Goal: Use online tool/utility: Utilize a website feature to perform a specific function

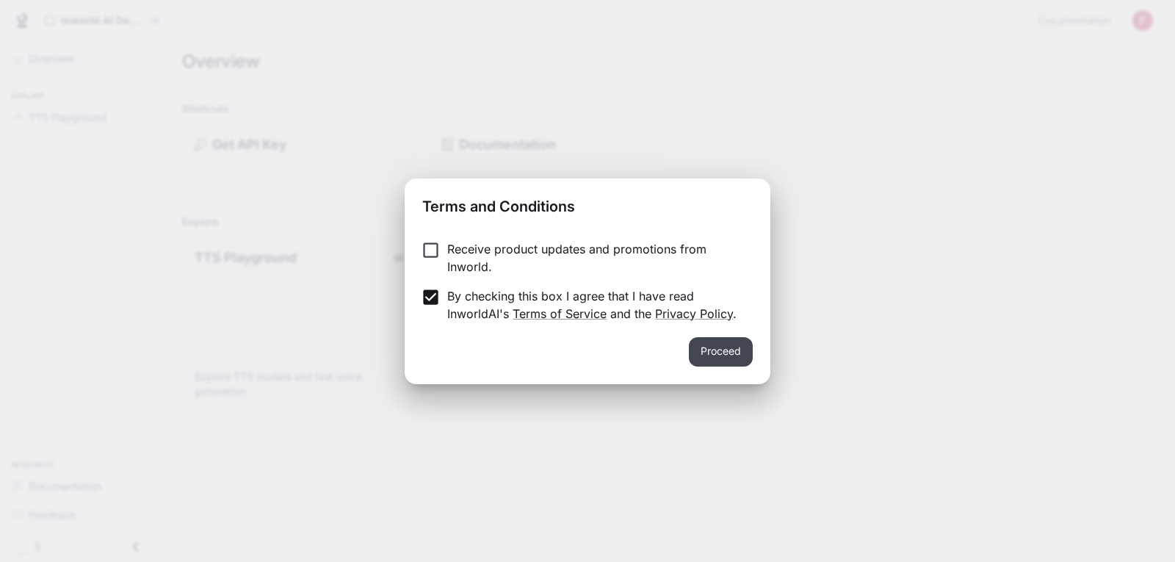
click at [700, 354] on button "Proceed" at bounding box center [721, 351] width 64 height 29
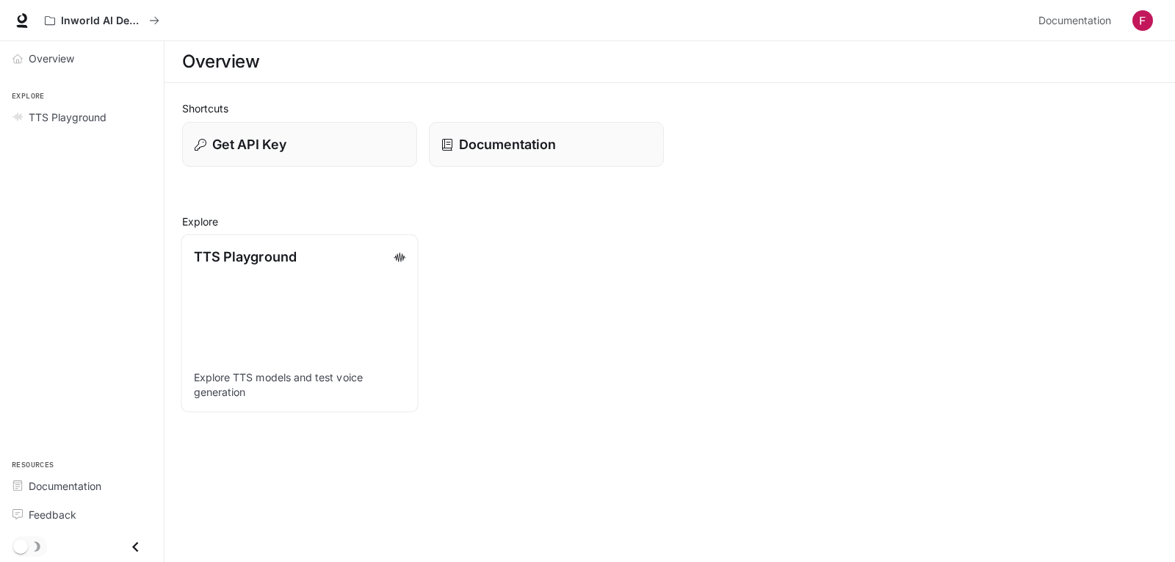
click at [298, 277] on link "TTS Playground Explore TTS models and test voice generation" at bounding box center [299, 323] width 237 height 178
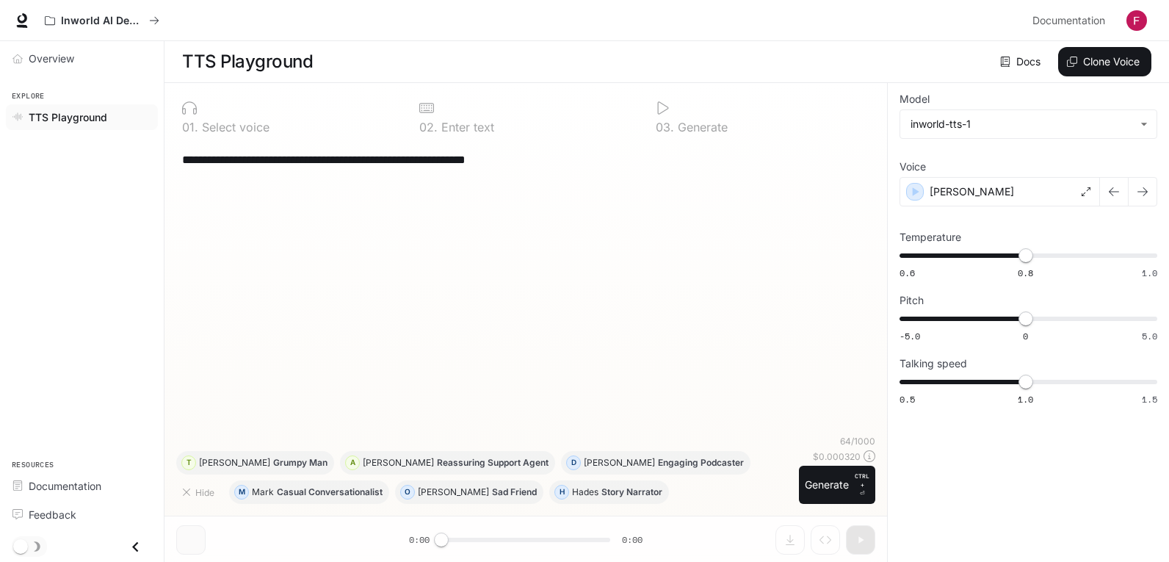
click at [478, 256] on div "**********" at bounding box center [525, 288] width 699 height 293
click at [814, 486] on button "Generate CTRL + ⏎" at bounding box center [837, 484] width 76 height 38
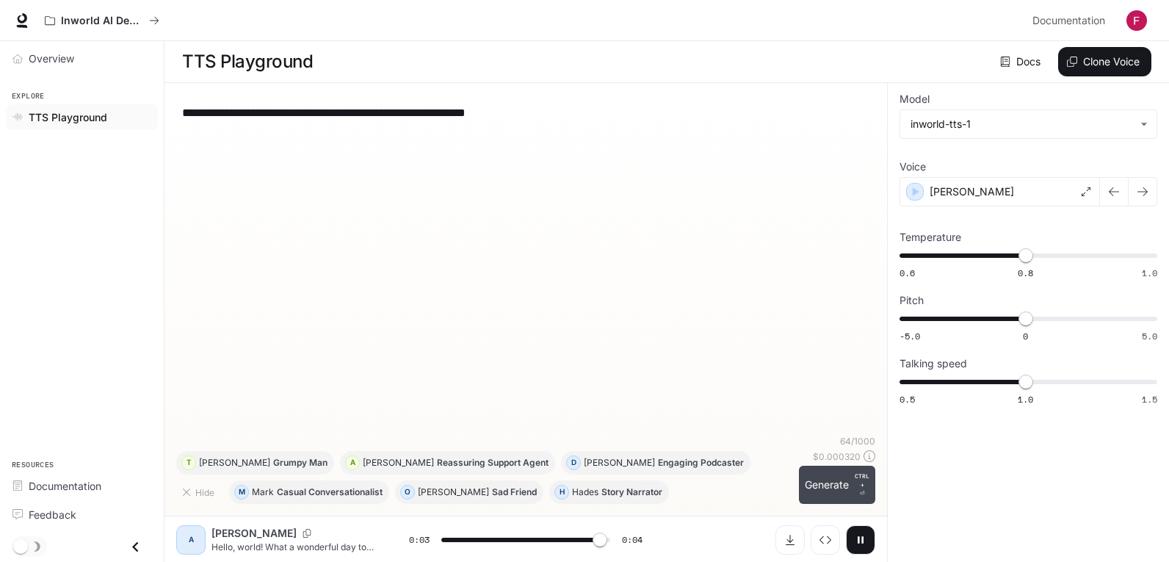
type input "*"
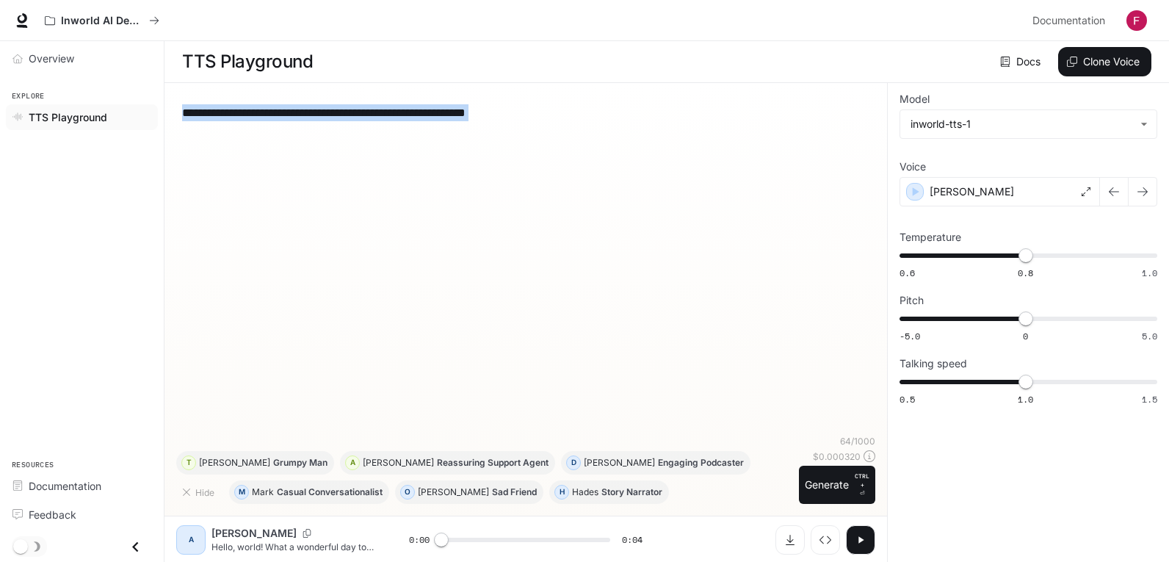
drag, startPoint x: 584, startPoint y: 130, endPoint x: 269, endPoint y: 118, distance: 315.1
click at [269, 118] on div "**********" at bounding box center [525, 265] width 699 height 340
click at [264, 117] on textarea "**********" at bounding box center [525, 112] width 687 height 17
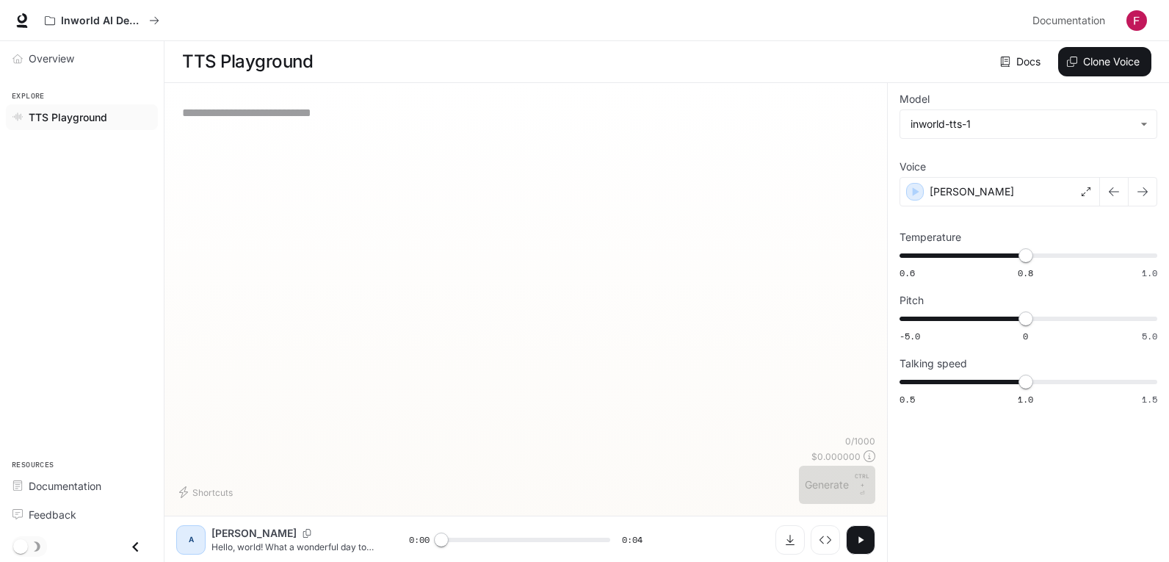
paste textarea "**********"
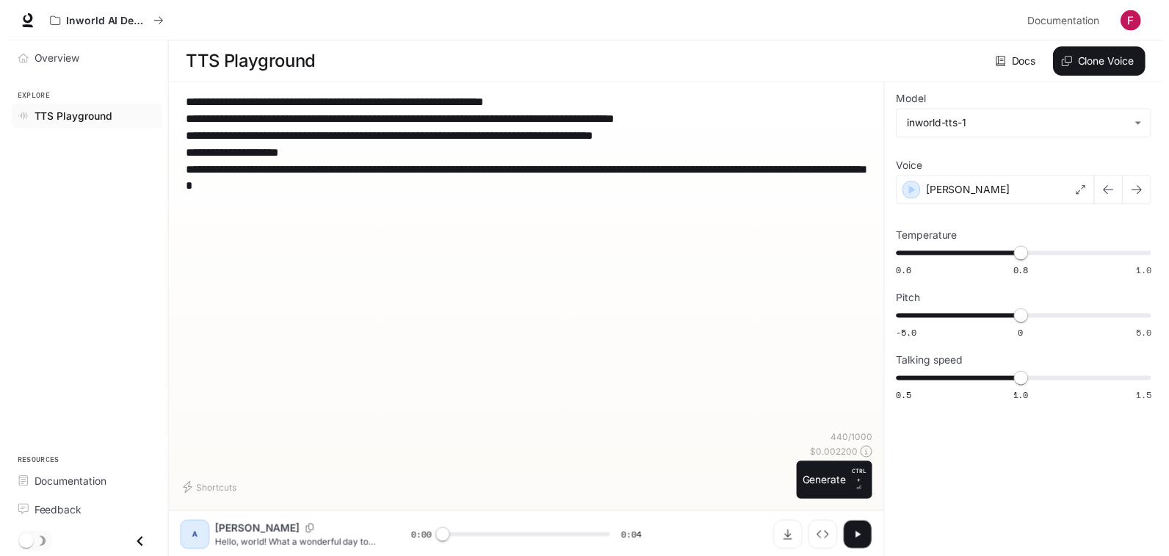
scroll to position [1, 0]
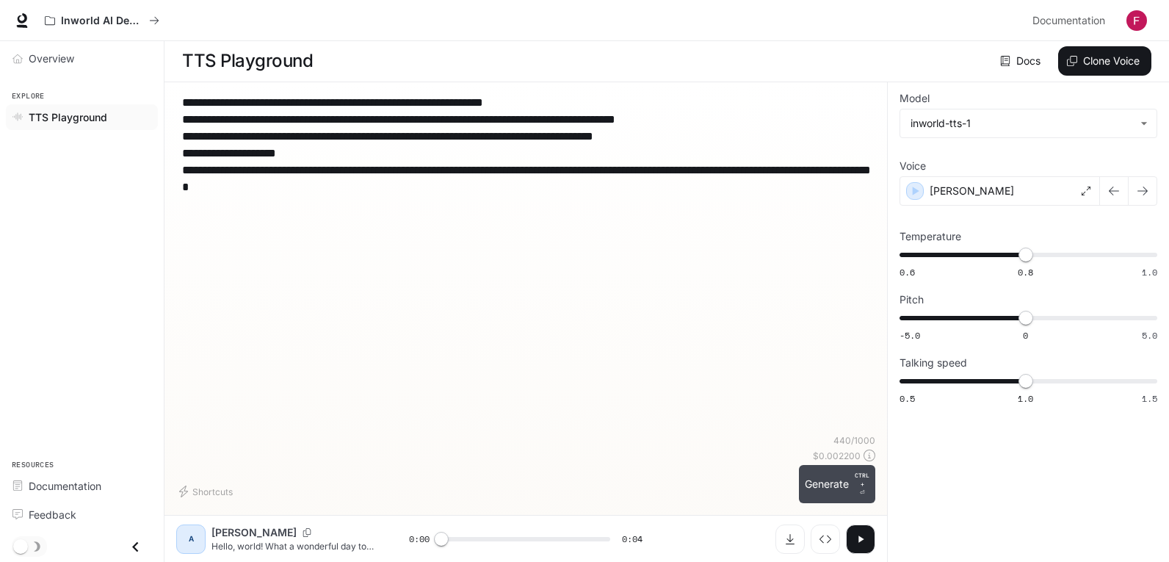
type textarea "**********"
click at [813, 480] on button "Generate CTRL + ⏎" at bounding box center [837, 484] width 76 height 38
click at [949, 187] on p "[PERSON_NAME]" at bounding box center [971, 191] width 84 height 15
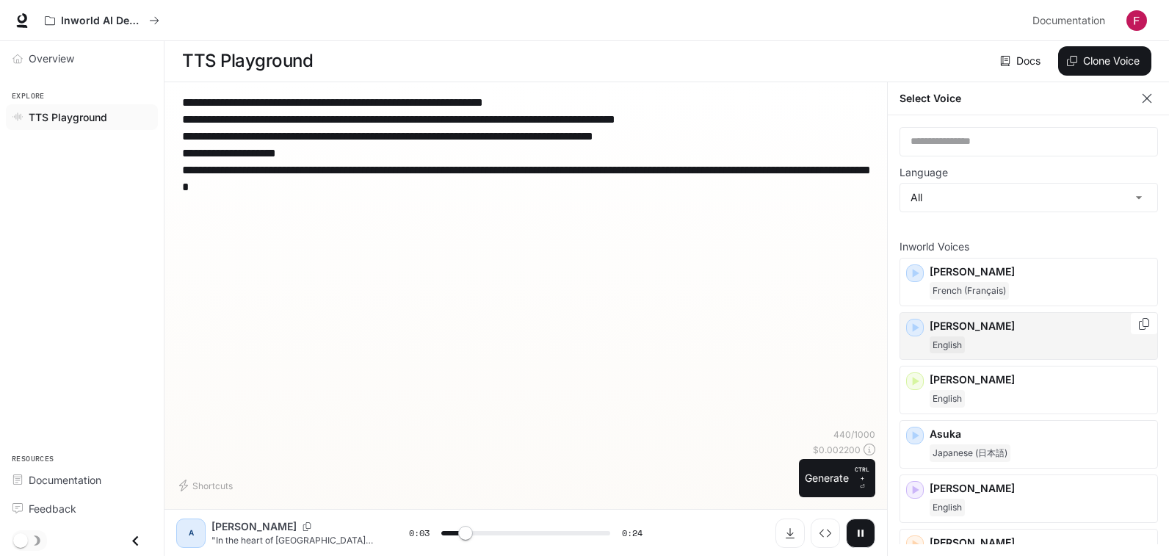
click at [916, 320] on icon "button" at bounding box center [914, 327] width 15 height 15
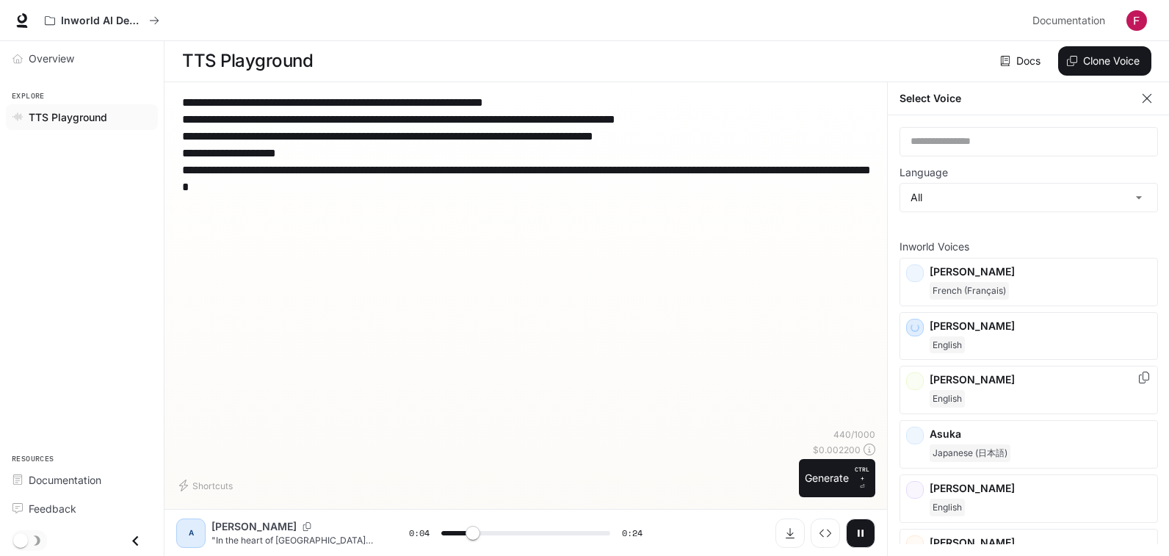
scroll to position [73, 0]
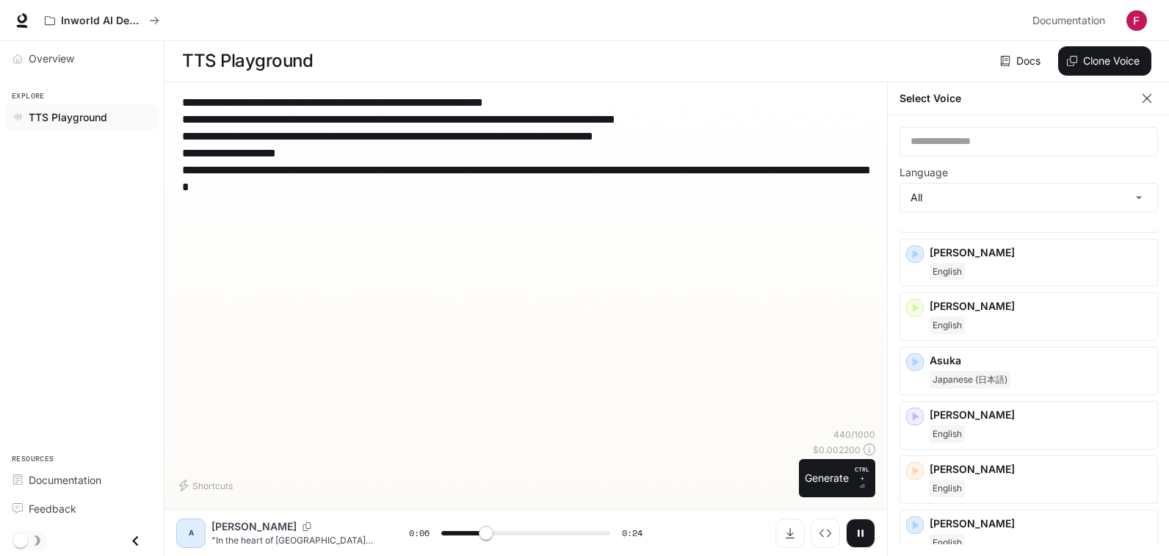
click at [865, 548] on button "button" at bounding box center [860, 532] width 29 height 29
click at [922, 250] on div "[PERSON_NAME]" at bounding box center [1028, 263] width 258 height 48
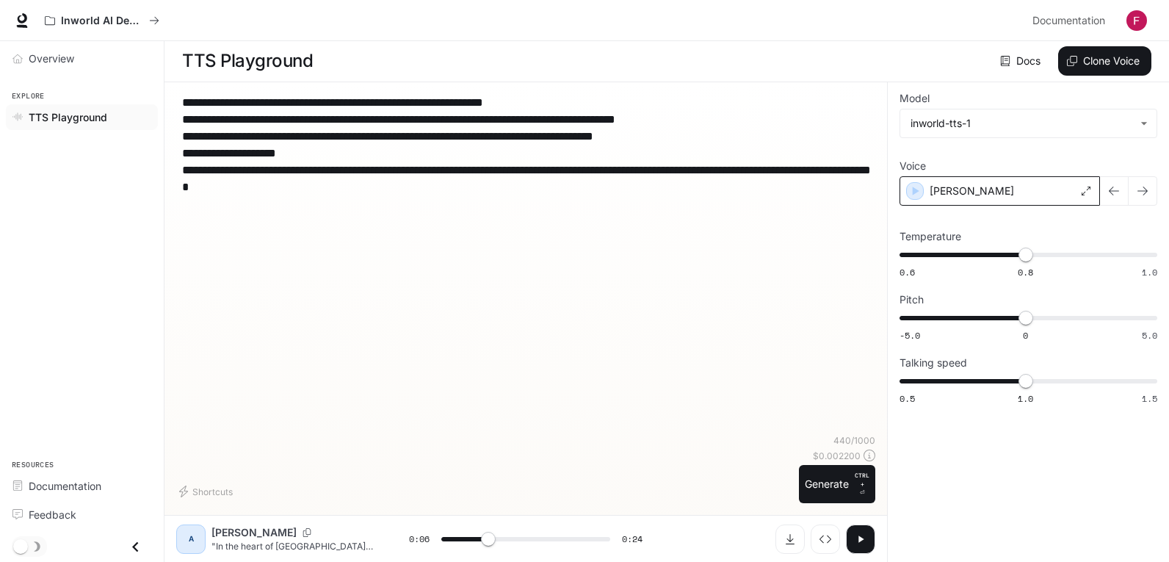
click at [999, 185] on div "[PERSON_NAME]" at bounding box center [999, 190] width 200 height 29
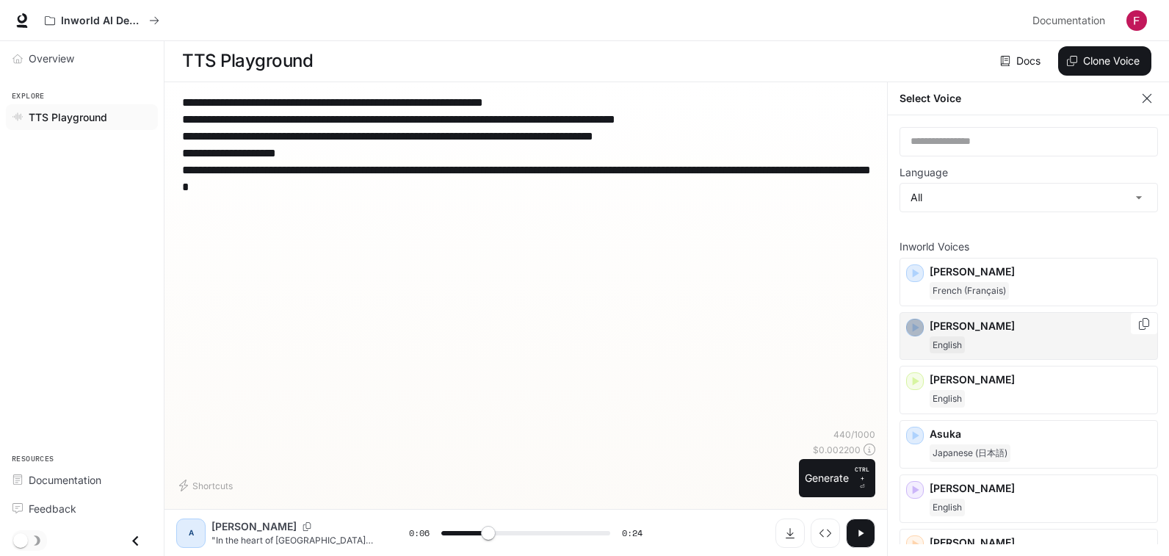
click at [918, 328] on icon "button" at bounding box center [914, 327] width 15 height 15
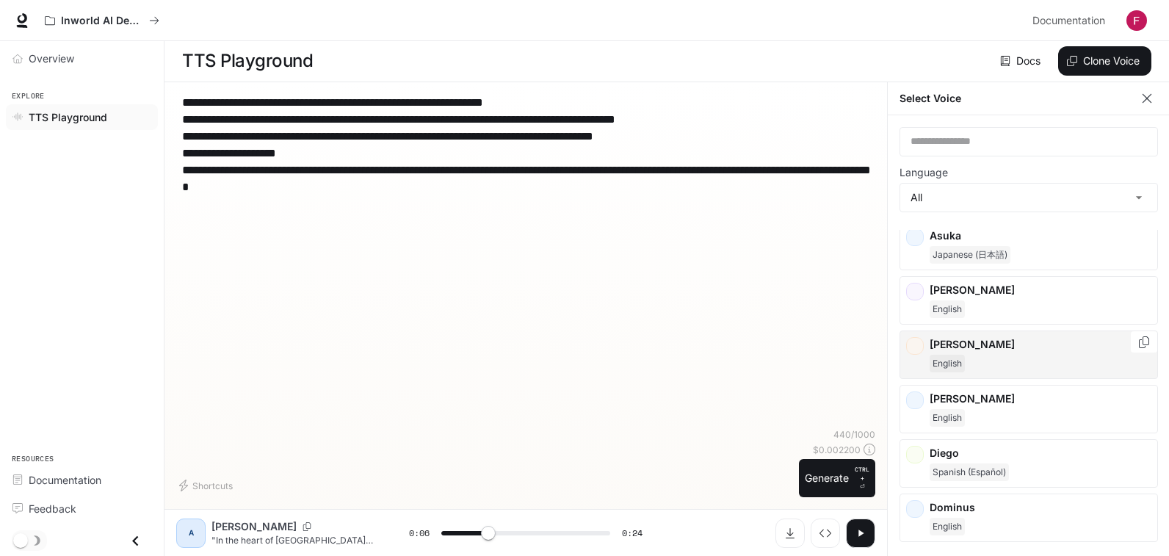
scroll to position [220, 0]
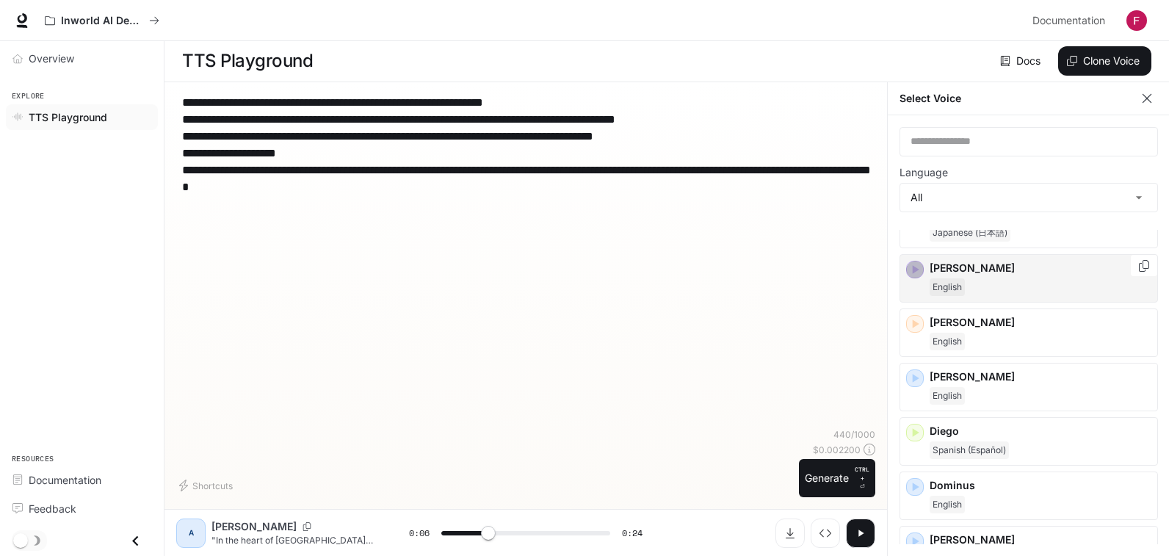
click at [915, 271] on icon "button" at bounding box center [915, 269] width 7 height 9
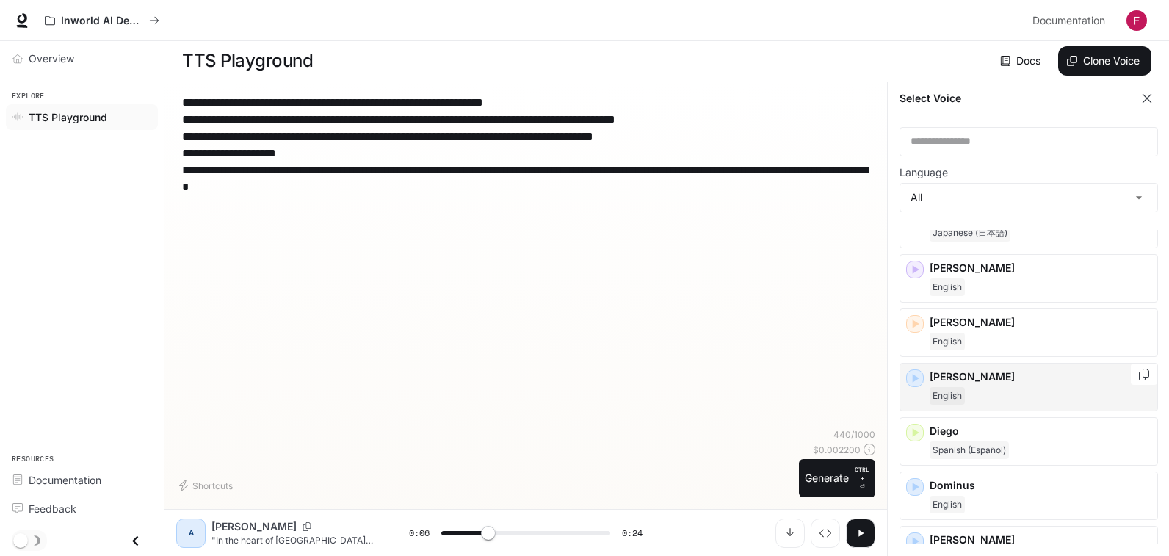
click at [917, 374] on icon "button" at bounding box center [914, 378] width 15 height 15
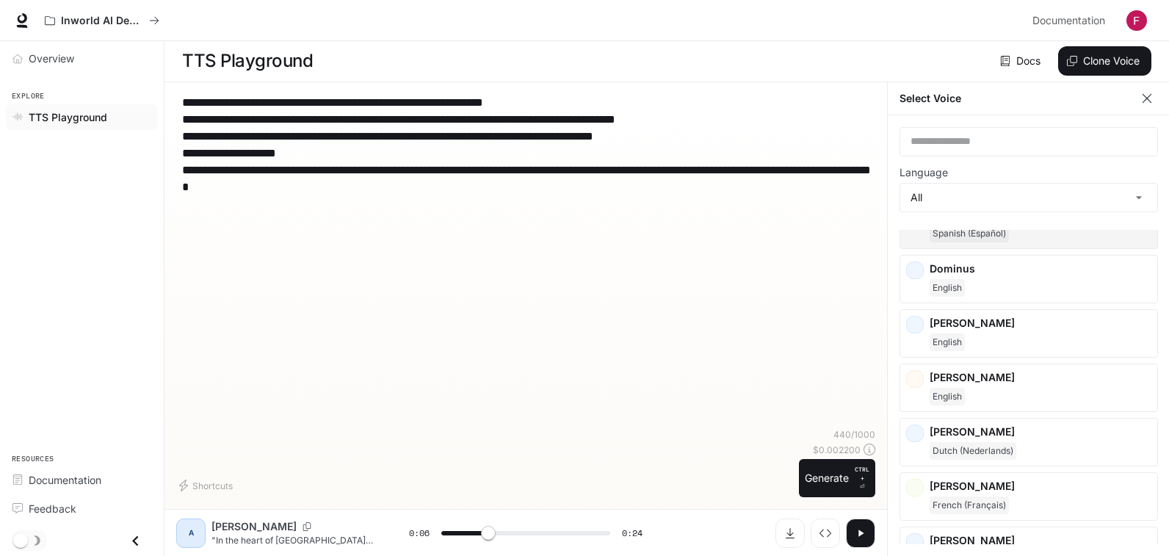
scroll to position [440, 0]
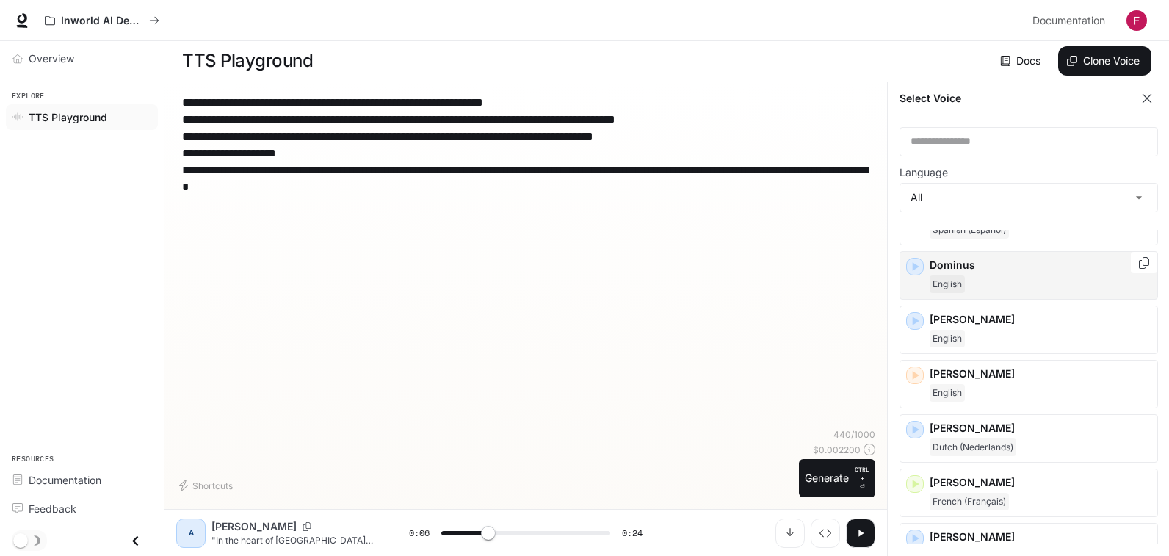
click at [918, 269] on icon "button" at bounding box center [914, 266] width 15 height 15
click at [918, 323] on icon "button" at bounding box center [914, 320] width 15 height 15
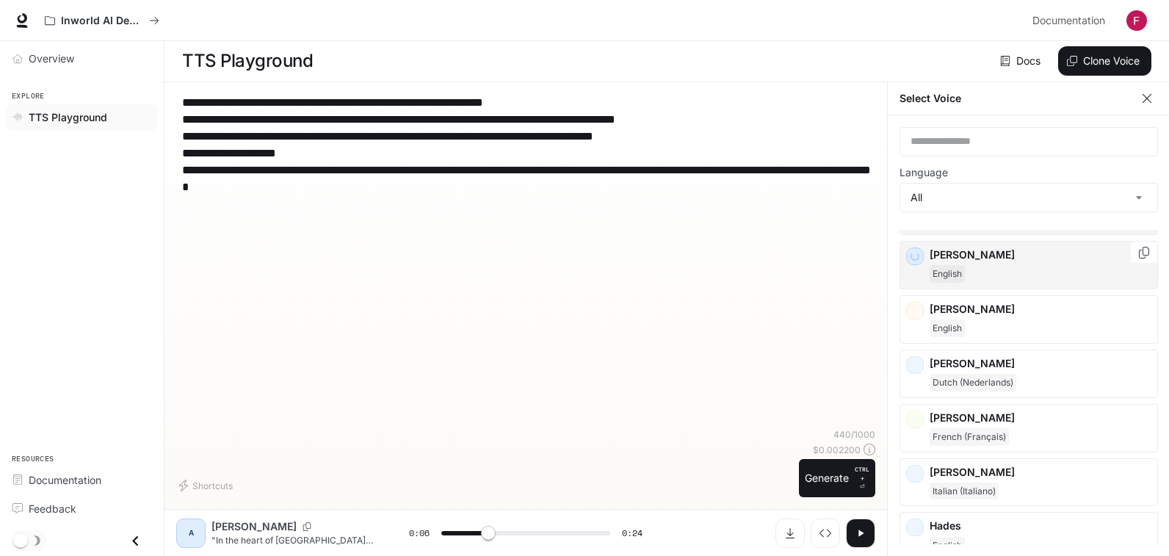
scroll to position [514, 0]
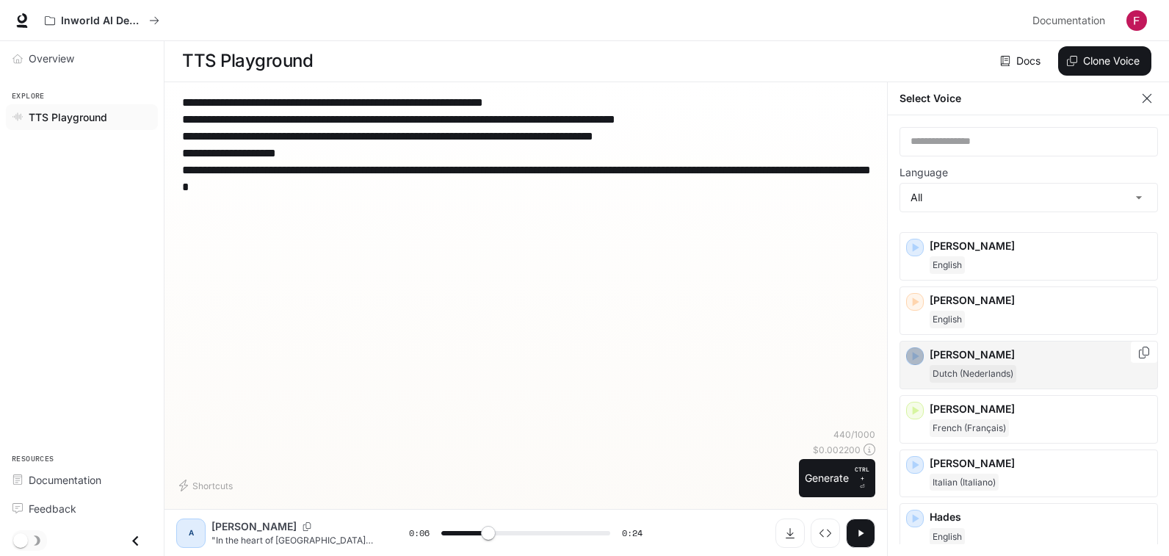
click at [913, 352] on icon "button" at bounding box center [915, 356] width 7 height 9
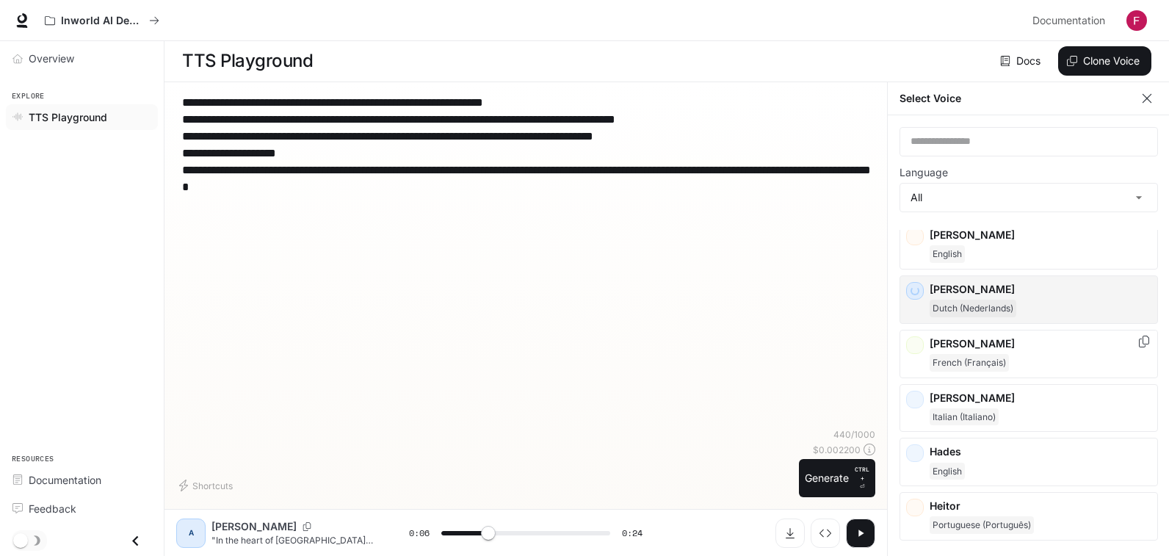
scroll to position [587, 0]
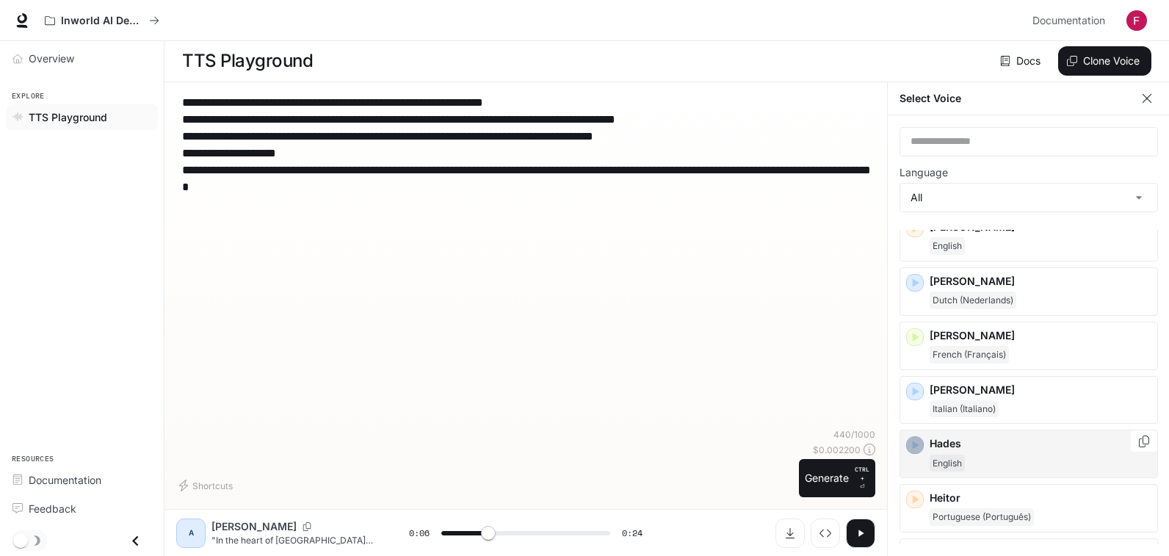
click at [920, 444] on icon "button" at bounding box center [914, 445] width 15 height 15
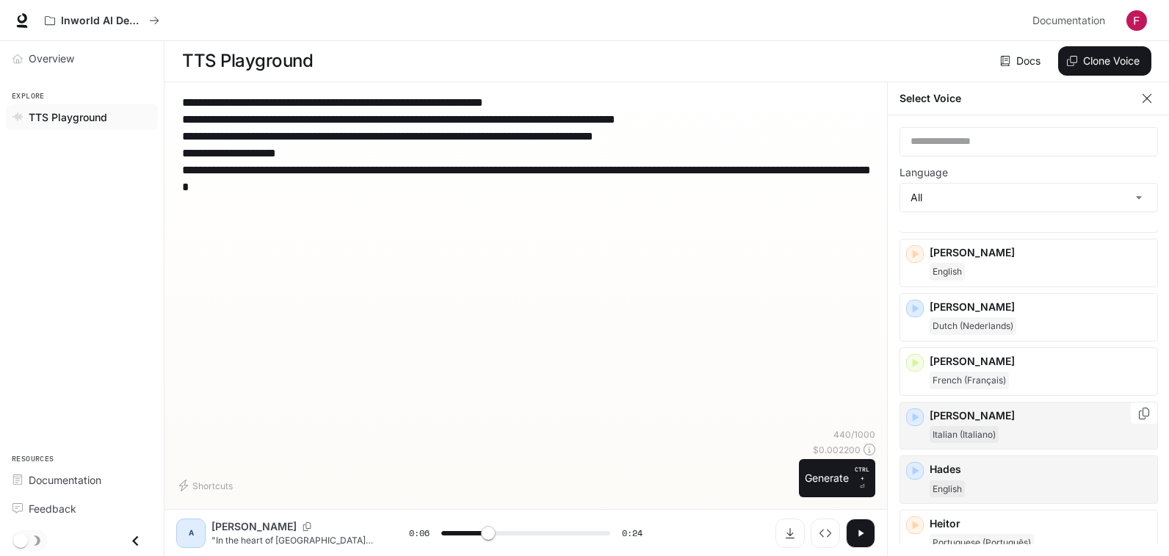
scroll to position [514, 0]
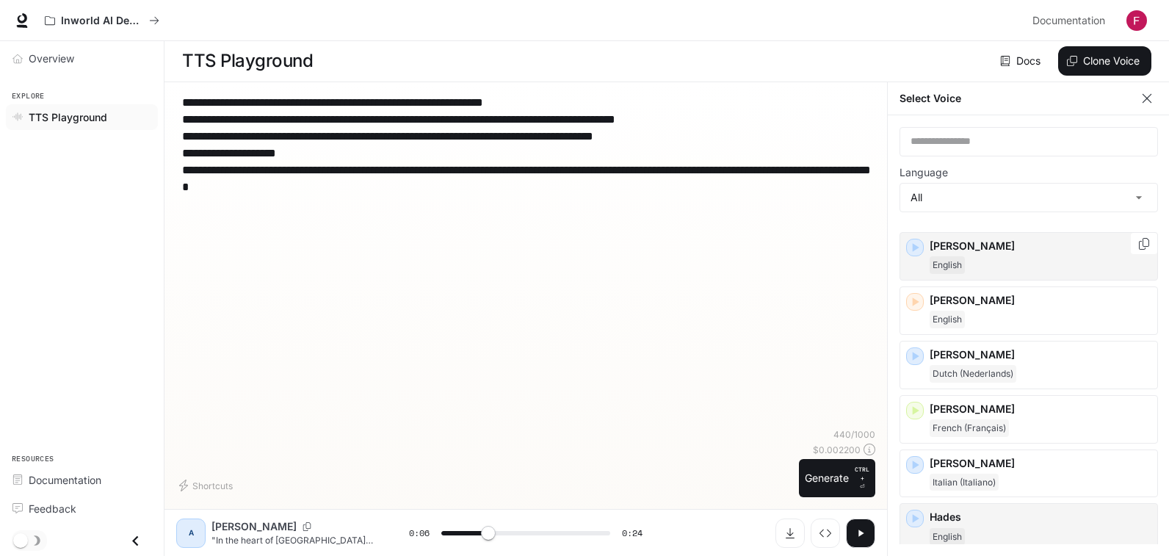
click at [920, 261] on div "[PERSON_NAME]" at bounding box center [1028, 256] width 258 height 48
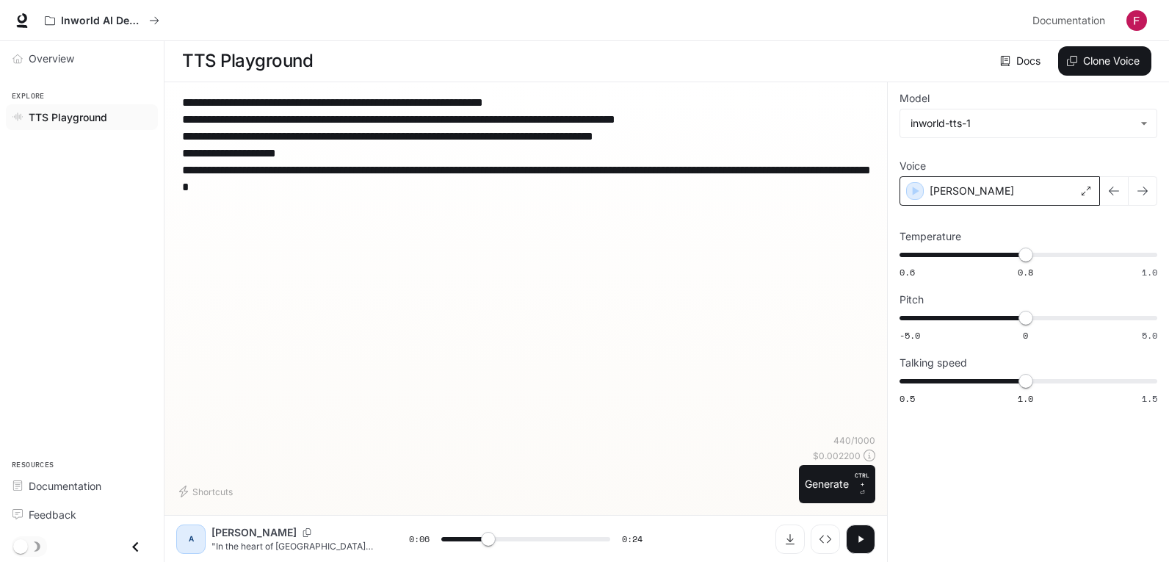
click at [926, 189] on div "[PERSON_NAME]" at bounding box center [999, 190] width 200 height 29
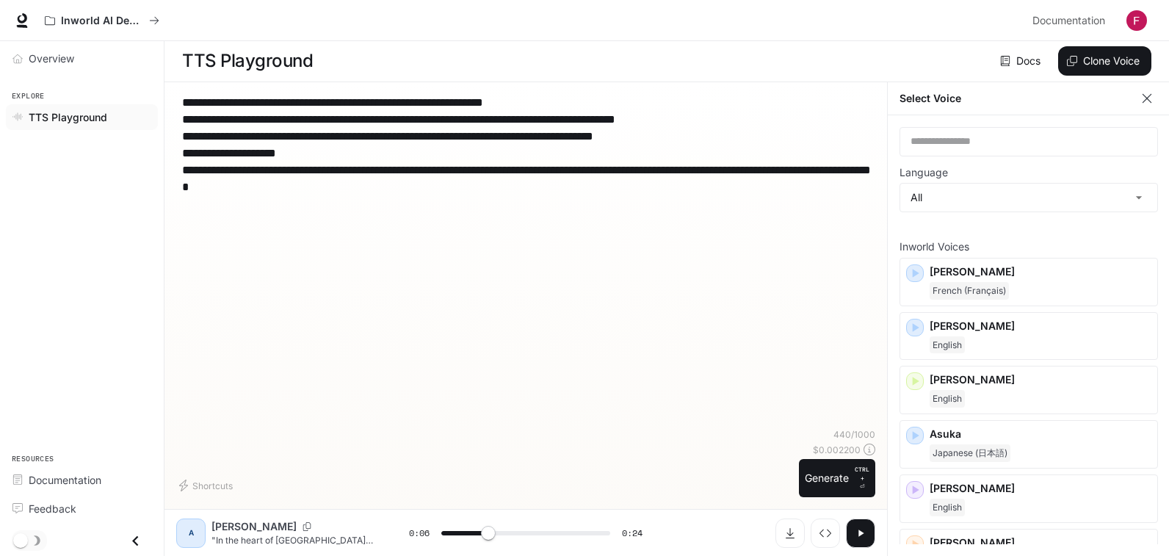
click at [878, 185] on div "**********" at bounding box center [525, 318] width 722 height 473
drag, startPoint x: 1139, startPoint y: 97, endPoint x: 1105, endPoint y: 119, distance: 40.3
click at [1139, 98] on button "button" at bounding box center [1147, 98] width 22 height 22
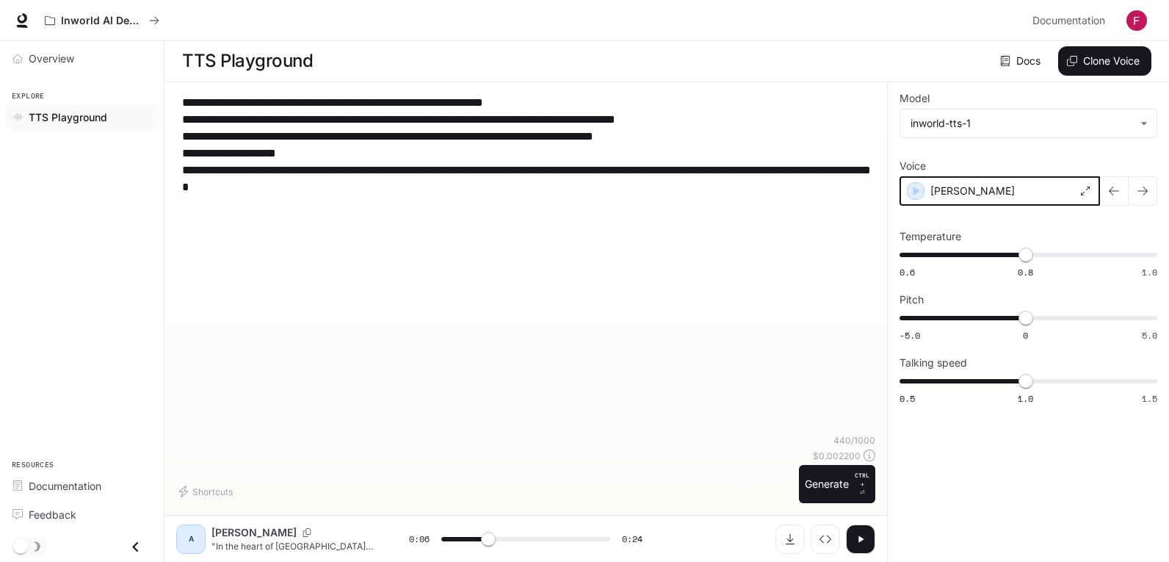
click at [918, 191] on icon "button" at bounding box center [916, 190] width 7 height 9
drag, startPoint x: 1037, startPoint y: 189, endPoint x: 1037, endPoint y: 198, distance: 9.6
click at [1037, 195] on div "[PERSON_NAME]" at bounding box center [999, 190] width 200 height 29
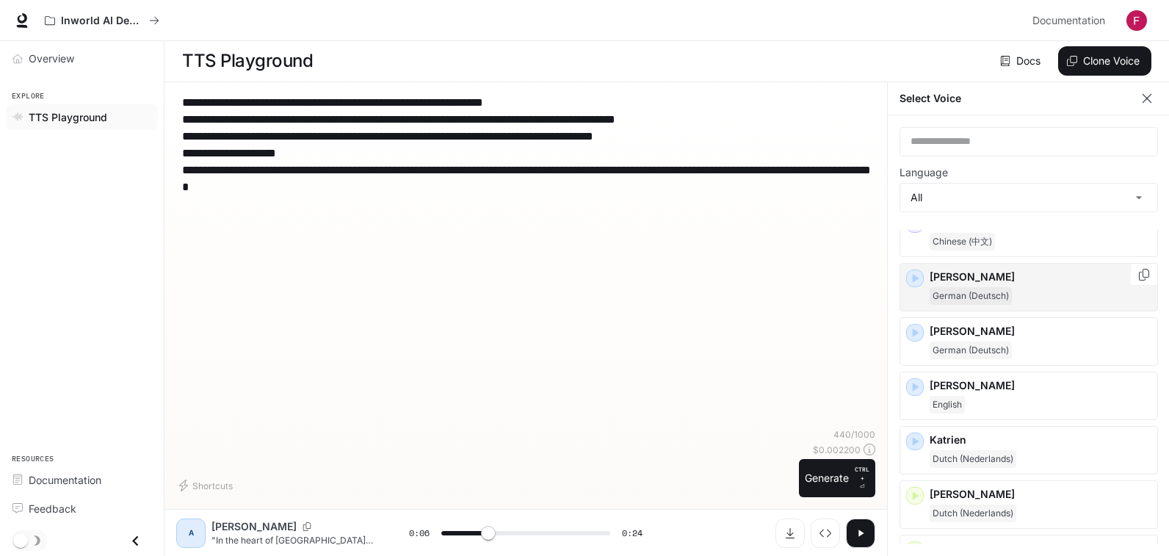
scroll to position [1248, 0]
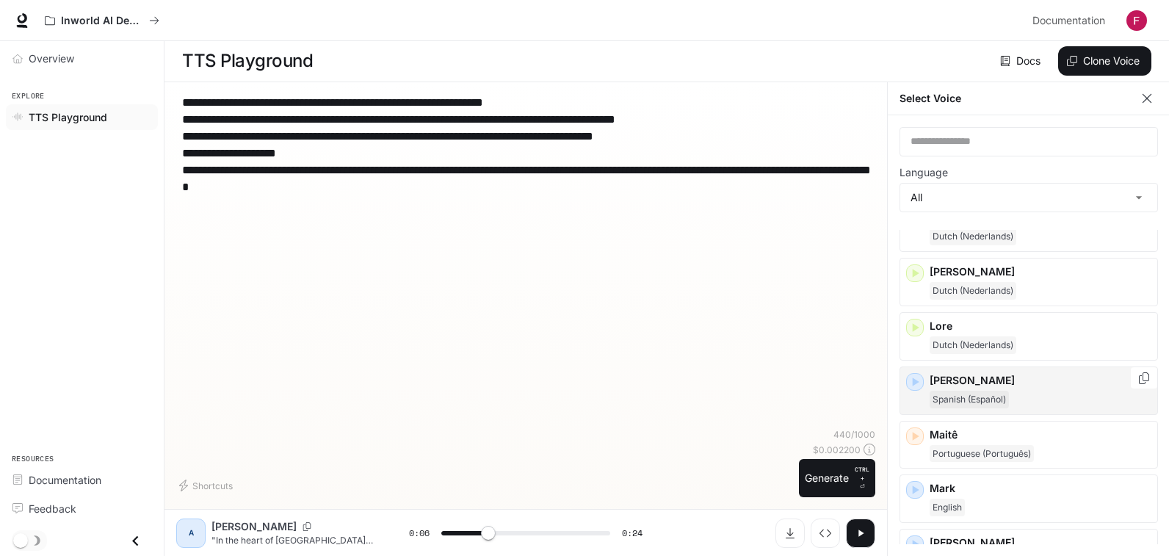
click at [918, 380] on icon "button" at bounding box center [914, 381] width 15 height 15
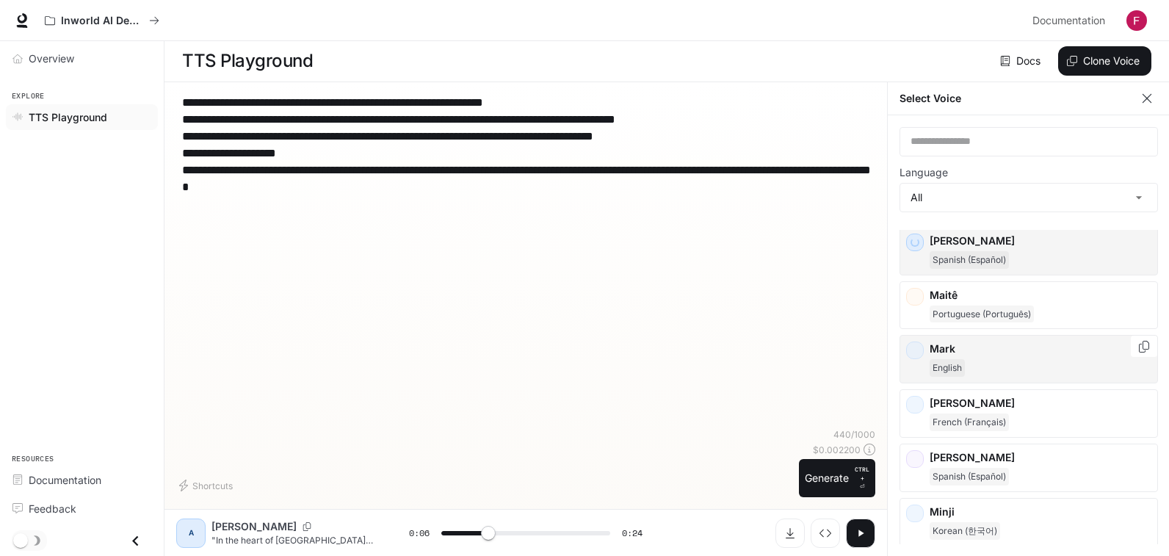
scroll to position [1395, 0]
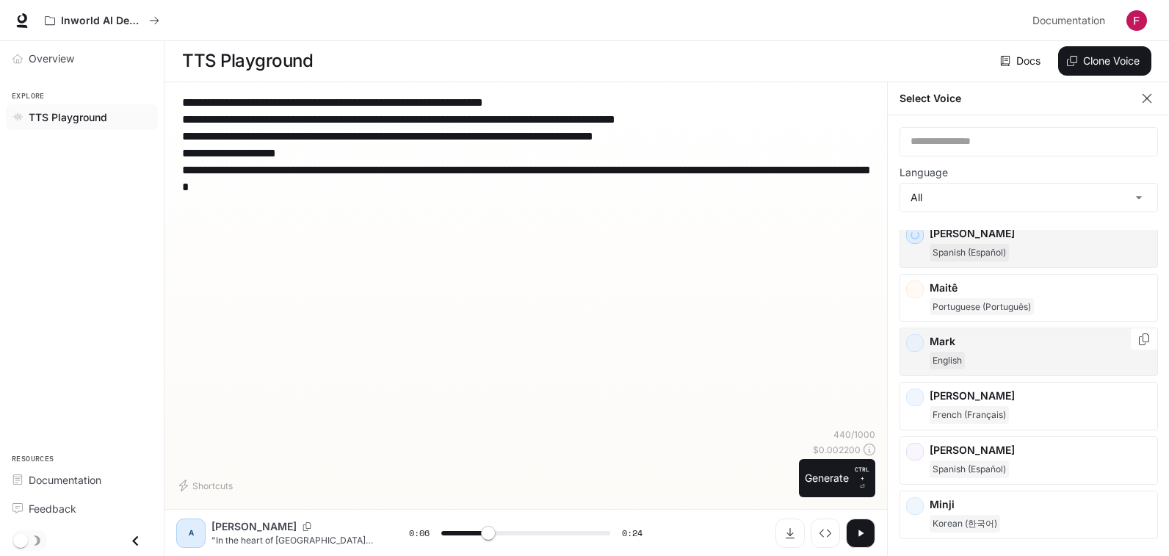
click at [918, 336] on div "[PERSON_NAME]" at bounding box center [1028, 351] width 258 height 48
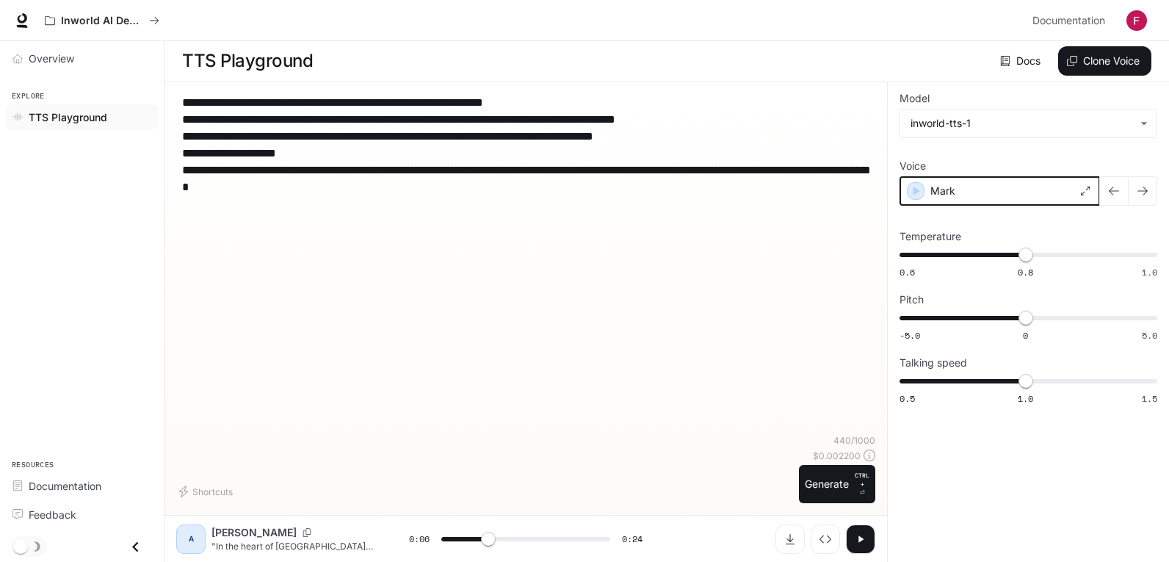
click at [909, 192] on icon "button" at bounding box center [915, 191] width 15 height 15
click at [970, 196] on div "Mark" at bounding box center [999, 190] width 200 height 29
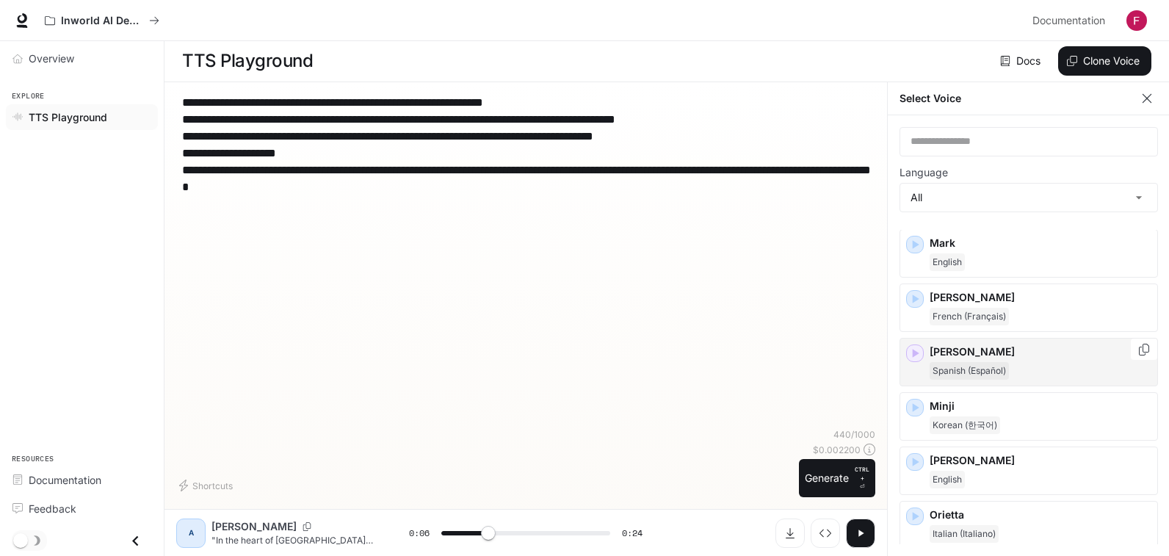
scroll to position [1542, 0]
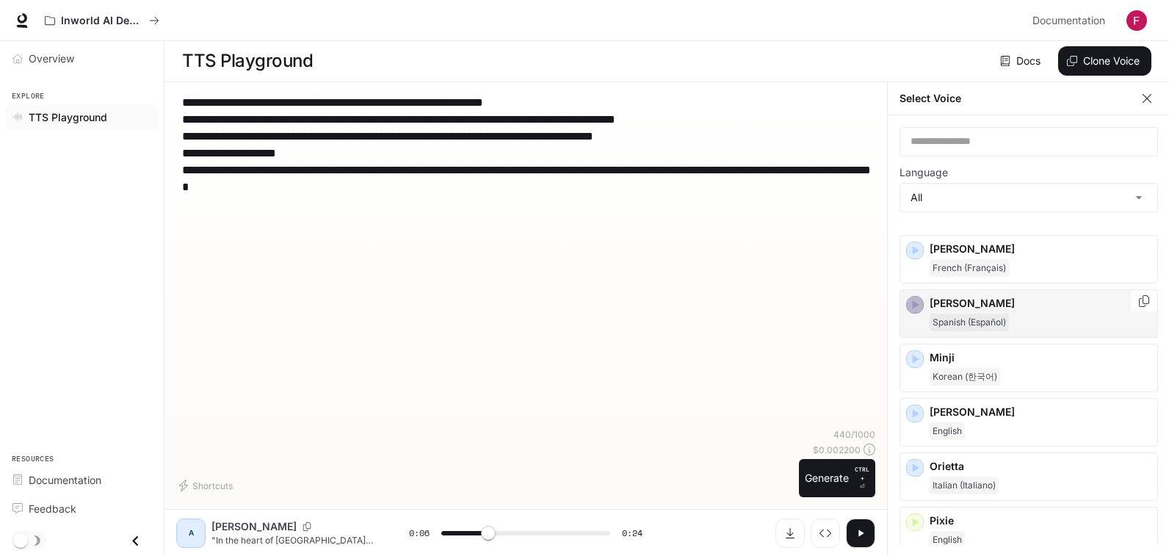
click at [915, 309] on icon "button" at bounding box center [914, 304] width 15 height 15
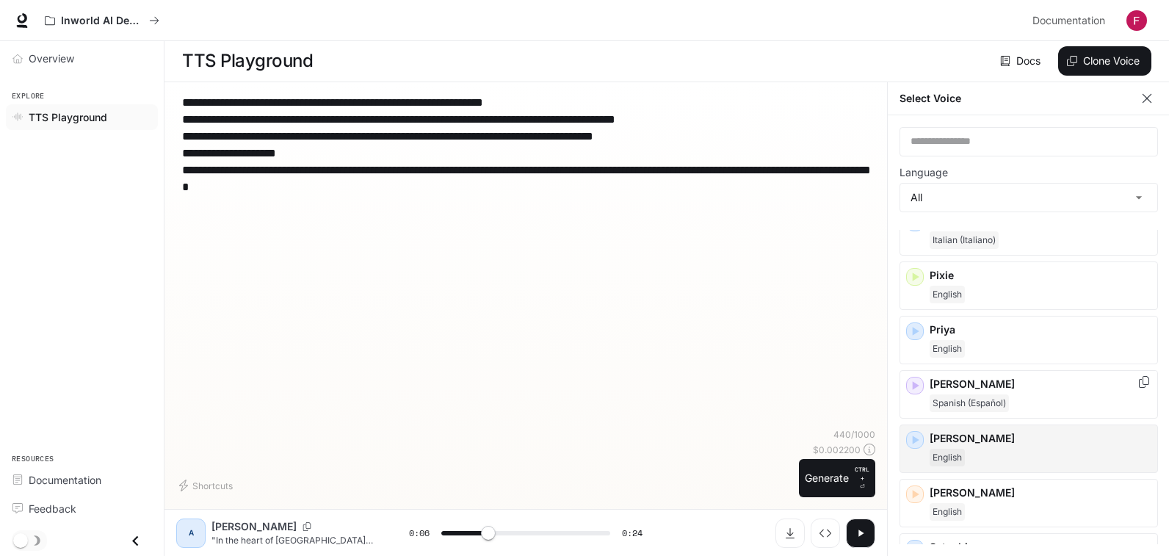
scroll to position [1835, 0]
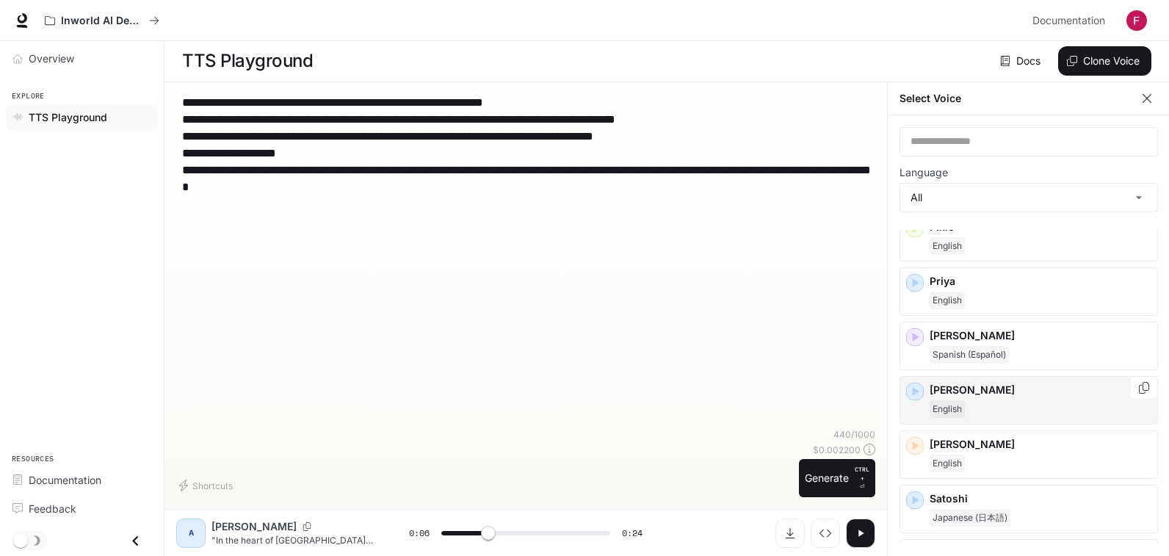
click at [913, 385] on icon "button" at bounding box center [914, 391] width 15 height 15
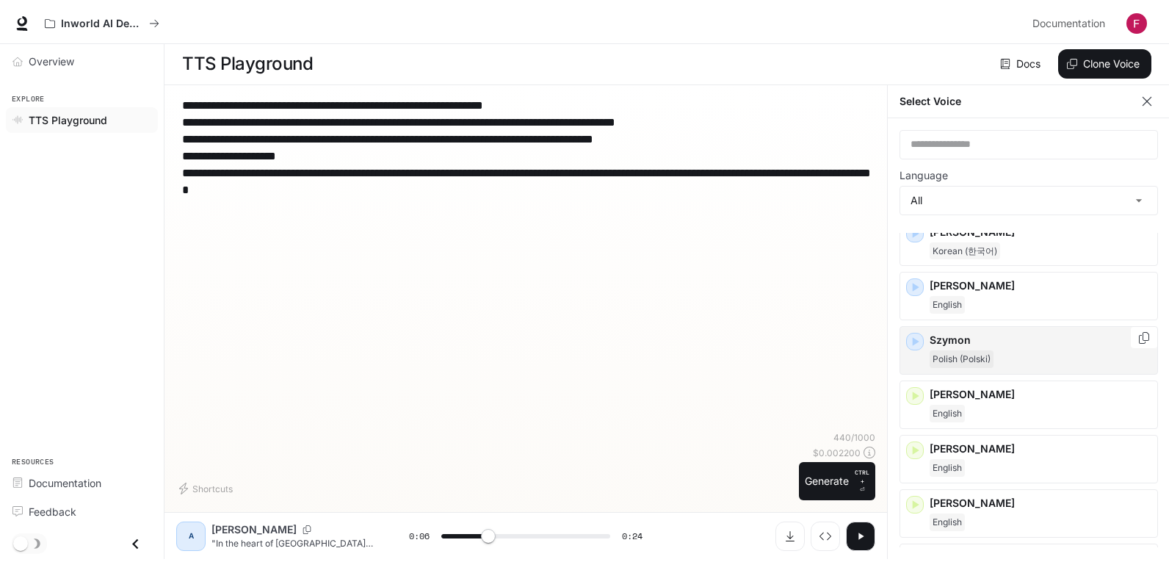
scroll to position [2276, 0]
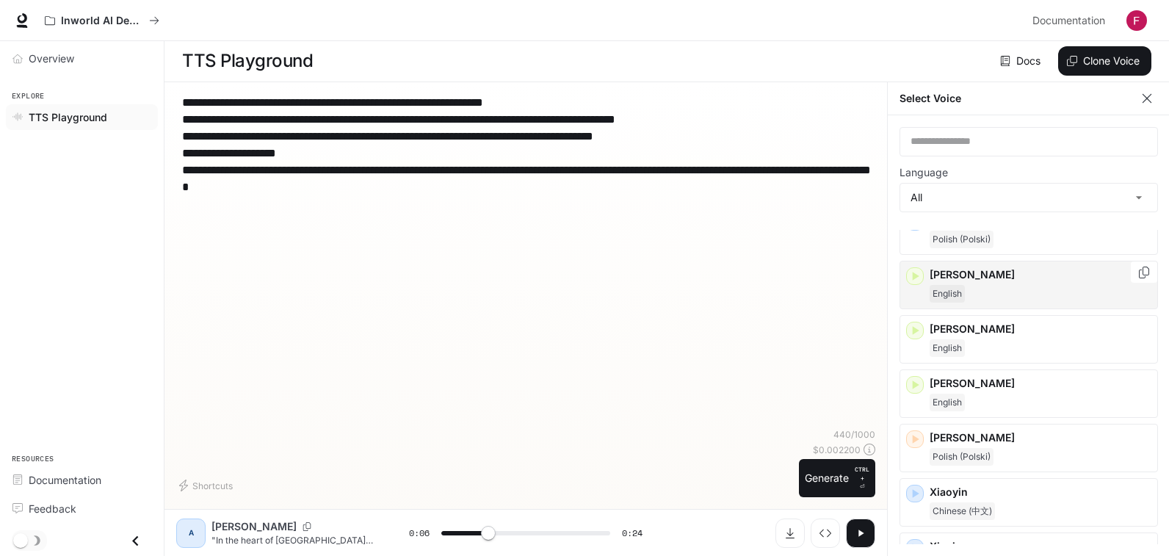
click at [920, 275] on icon "button" at bounding box center [914, 276] width 15 height 15
click at [913, 325] on icon "button" at bounding box center [914, 330] width 15 height 15
click at [913, 325] on div "[PERSON_NAME]" at bounding box center [1028, 339] width 258 height 48
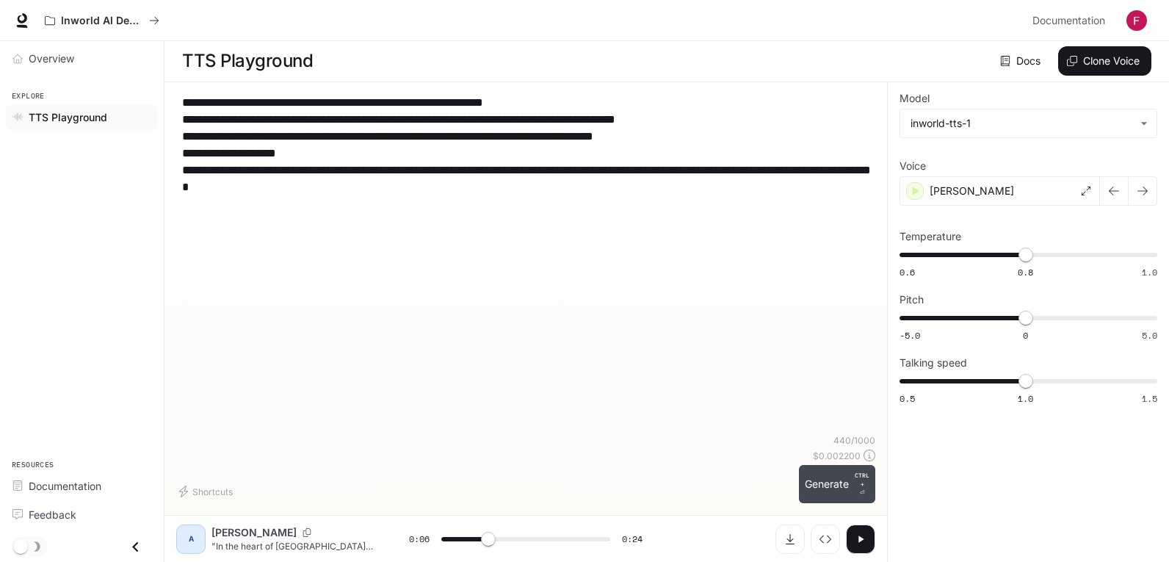
click at [827, 485] on button "Generate CTRL + ⏎" at bounding box center [837, 484] width 76 height 38
type input "*"
